Goal: Information Seeking & Learning: Learn about a topic

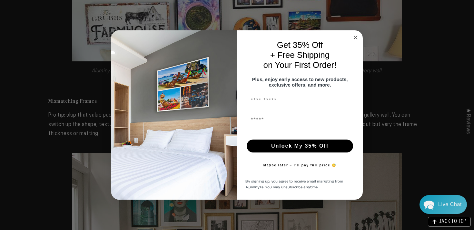
scroll to position [806, 0]
click at [357, 34] on circle "Close dialog" at bounding box center [355, 37] width 7 height 7
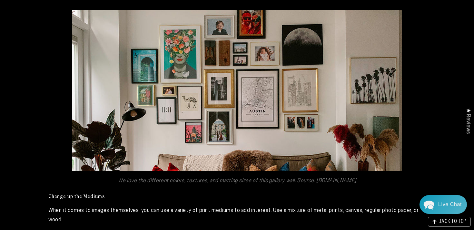
scroll to position [950, 0]
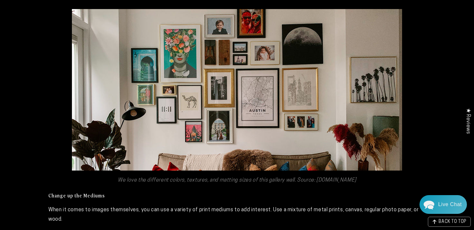
click at [335, 177] on span "We love the different colors, textures, and matting sizes of this gallery wall.…" at bounding box center [237, 179] width 239 height 5
click at [298, 182] on div "A gallery wall adds a compelling, focal design element to any home. It’s one of…" at bounding box center [237, 9] width 474 height 1200
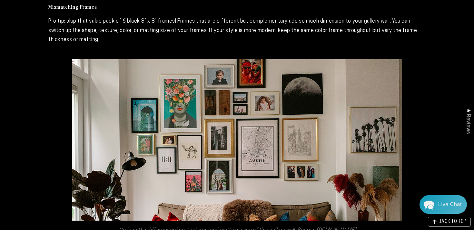
scroll to position [914, 0]
